Goal: Task Accomplishment & Management: Complete application form

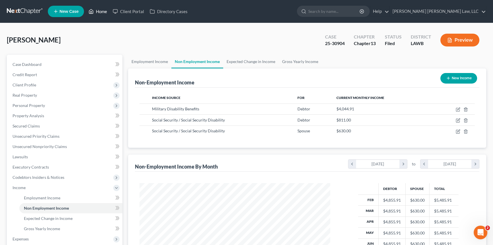
click at [104, 11] on link "Home" at bounding box center [98, 11] width 24 height 10
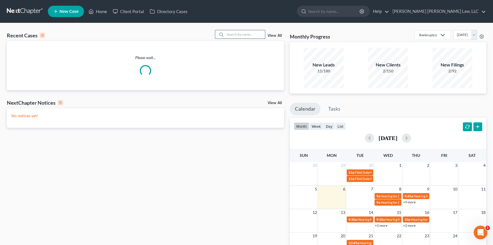
click at [245, 36] on input "search" at bounding box center [245, 34] width 40 height 8
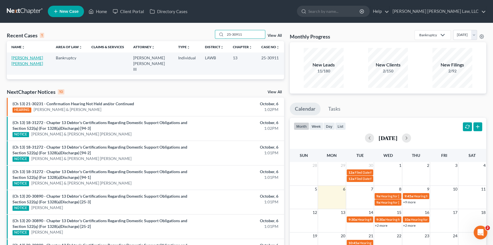
type input "25-30911"
click at [26, 57] on link "[PERSON_NAME] [PERSON_NAME]" at bounding box center [27, 60] width 32 height 11
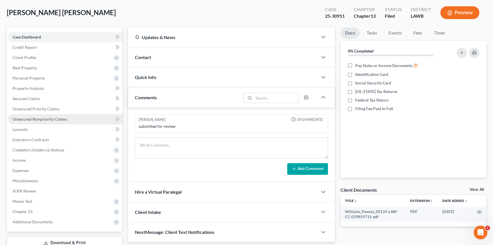
scroll to position [68, 0]
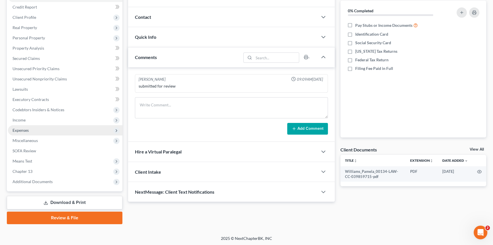
click at [31, 132] on span "Expenses" at bounding box center [65, 130] width 115 height 10
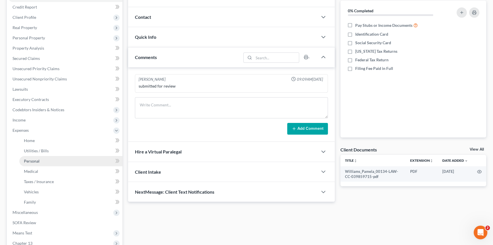
click at [38, 158] on span "Personal" at bounding box center [32, 160] width 16 height 5
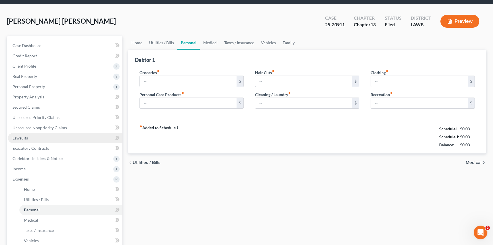
type input "150.00"
type input "50.00"
type input "0.00"
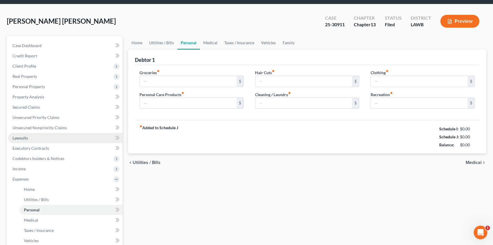
type input "25.00"
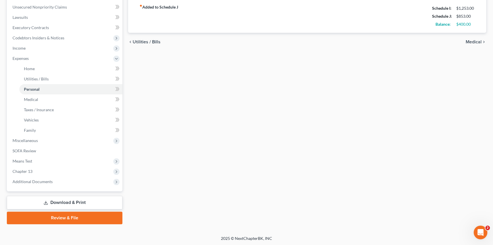
scroll to position [140, 0]
click at [114, 202] on link "Download & Print" at bounding box center [65, 201] width 116 height 13
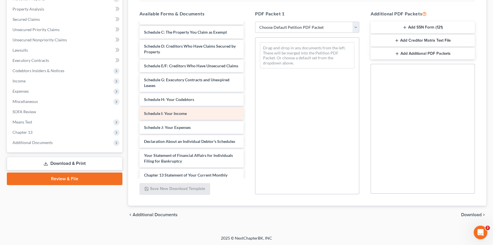
scroll to position [77, 0]
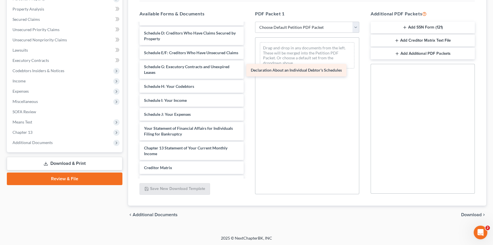
drag, startPoint x: 195, startPoint y: 135, endPoint x: 302, endPoint y: 73, distance: 123.8
click at [248, 73] on div "Declaration About an Individual Debtor's Schedules Williams_Pamela_00134-LAW-CC…" at bounding box center [191, 84] width 113 height 276
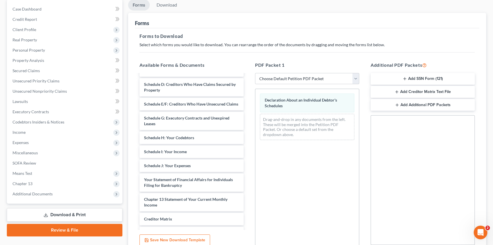
scroll to position [0, 0]
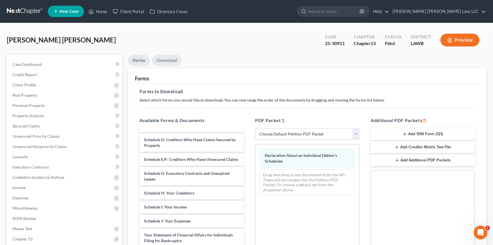
click at [172, 59] on link "Download" at bounding box center [167, 60] width 30 height 11
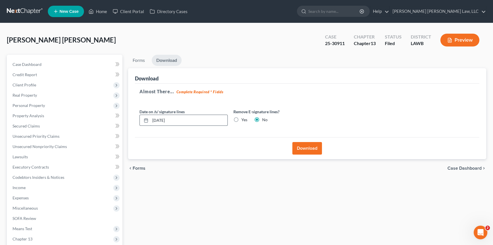
click at [188, 122] on input "[DATE]" at bounding box center [188, 120] width 77 height 11
click at [312, 148] on button "Download" at bounding box center [308, 148] width 30 height 13
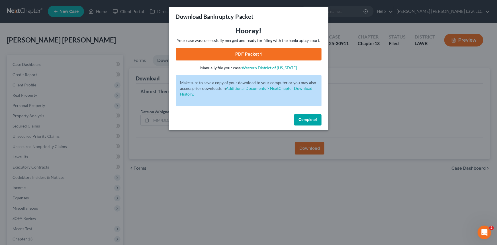
click at [250, 55] on link "PDF Packet 1" at bounding box center [249, 54] width 146 height 13
click at [314, 118] on span "Complete!" at bounding box center [308, 119] width 18 height 5
